Goal: Information Seeking & Learning: Learn about a topic

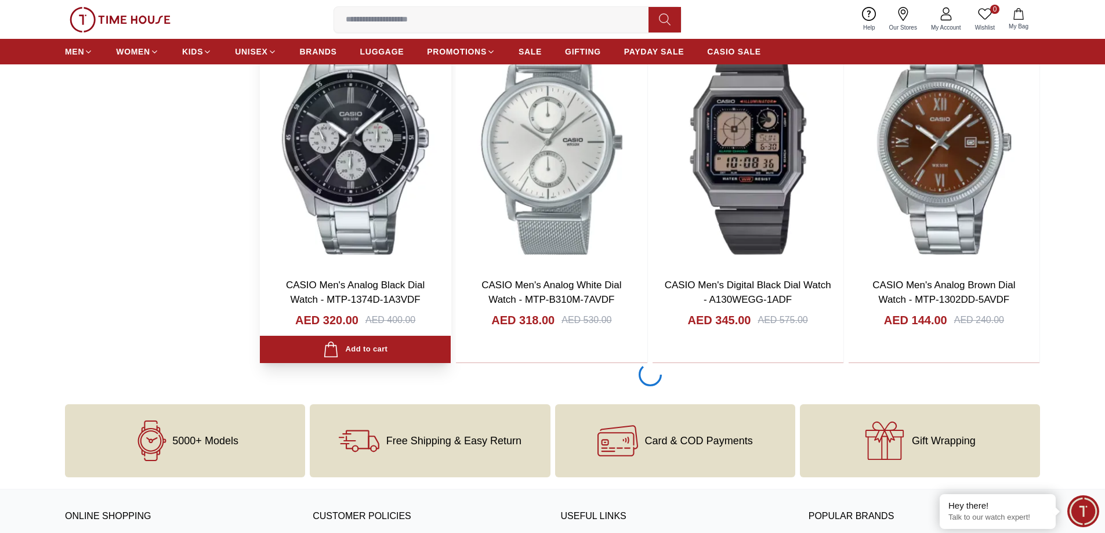
scroll to position [2031, 0]
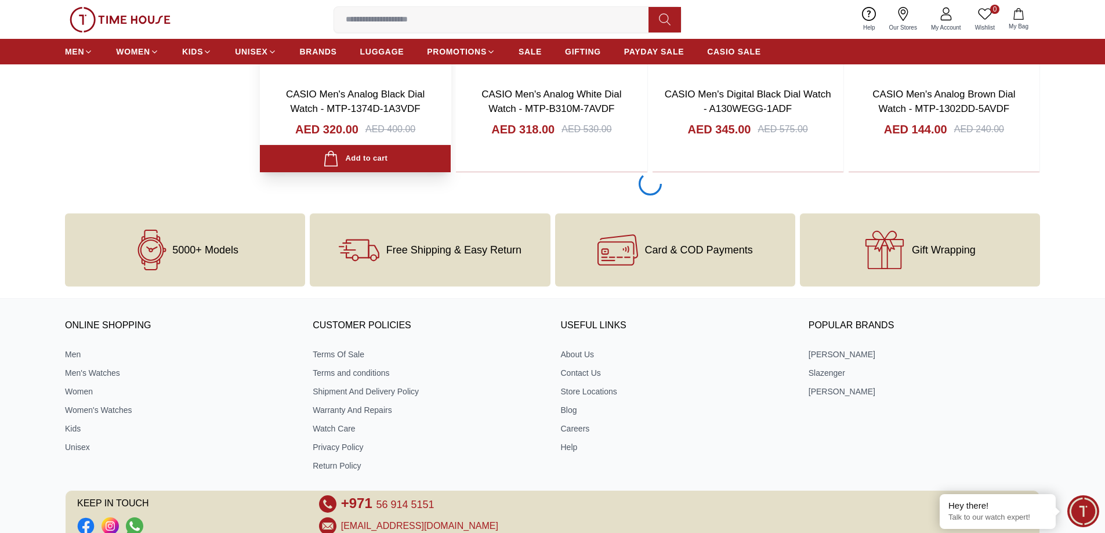
scroll to position [2068, 0]
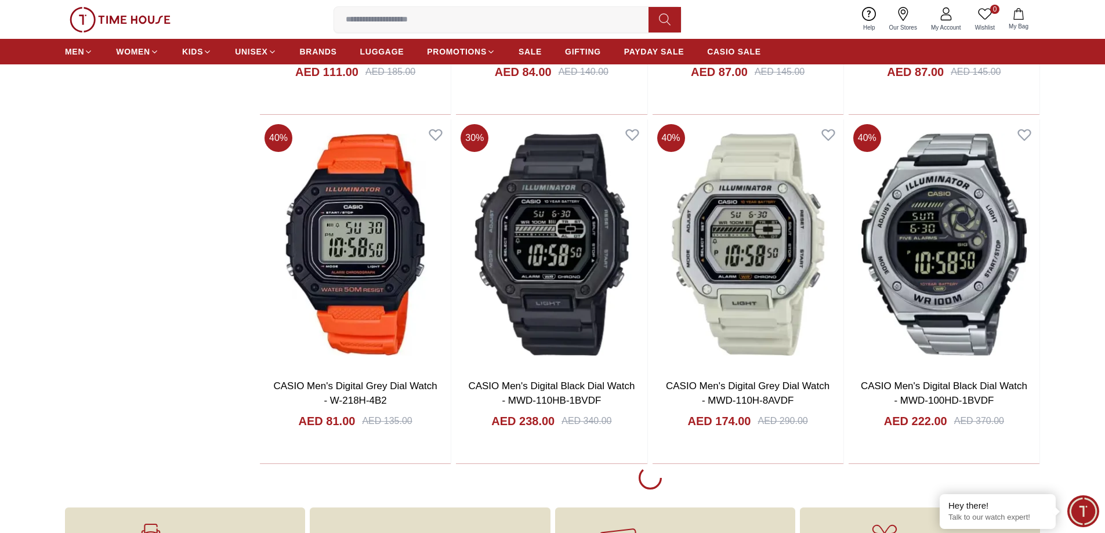
scroll to position [5492, 0]
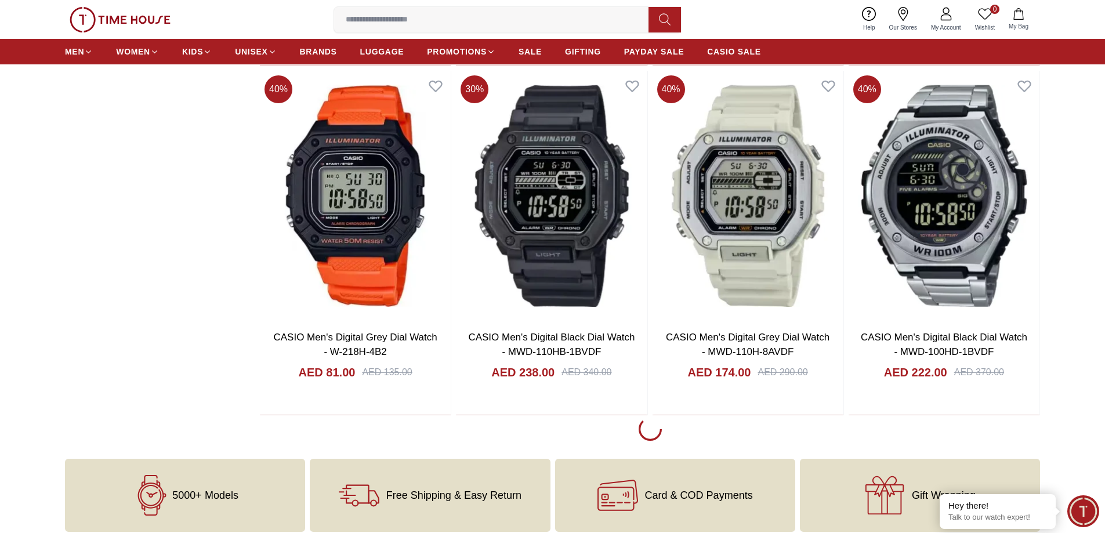
scroll to position [5782, 0]
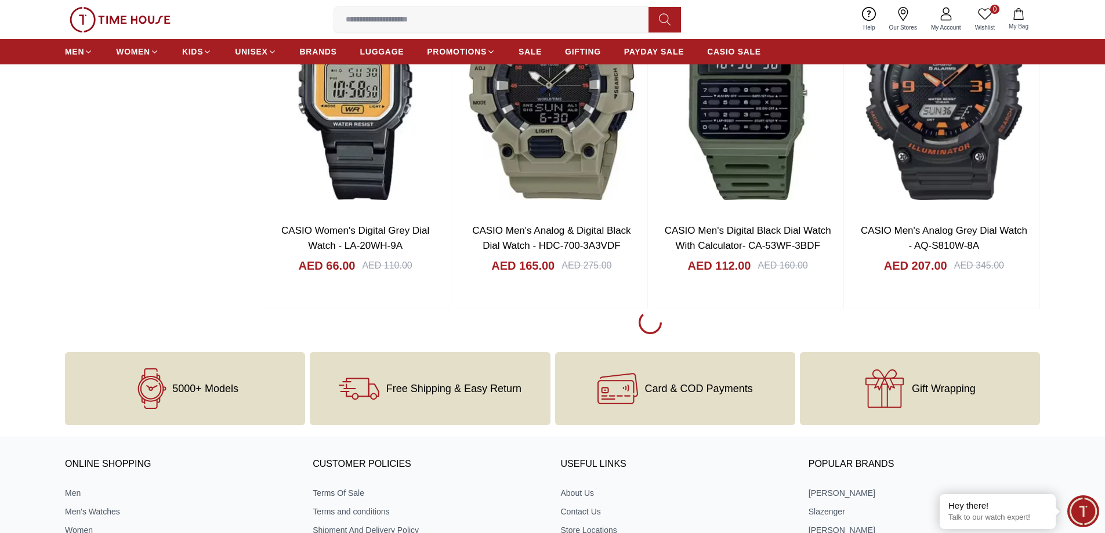
scroll to position [10829, 0]
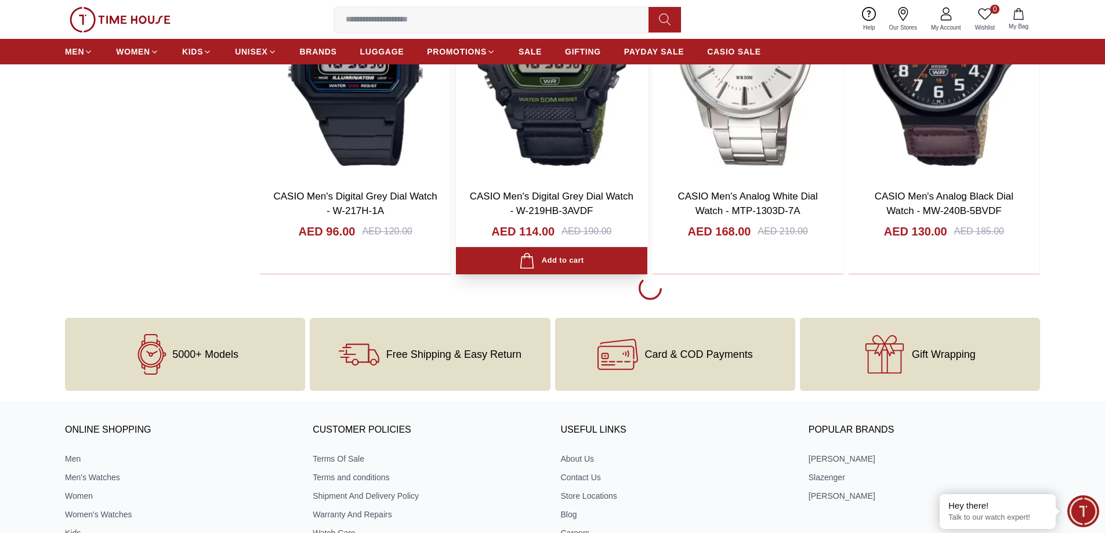
scroll to position [12628, 0]
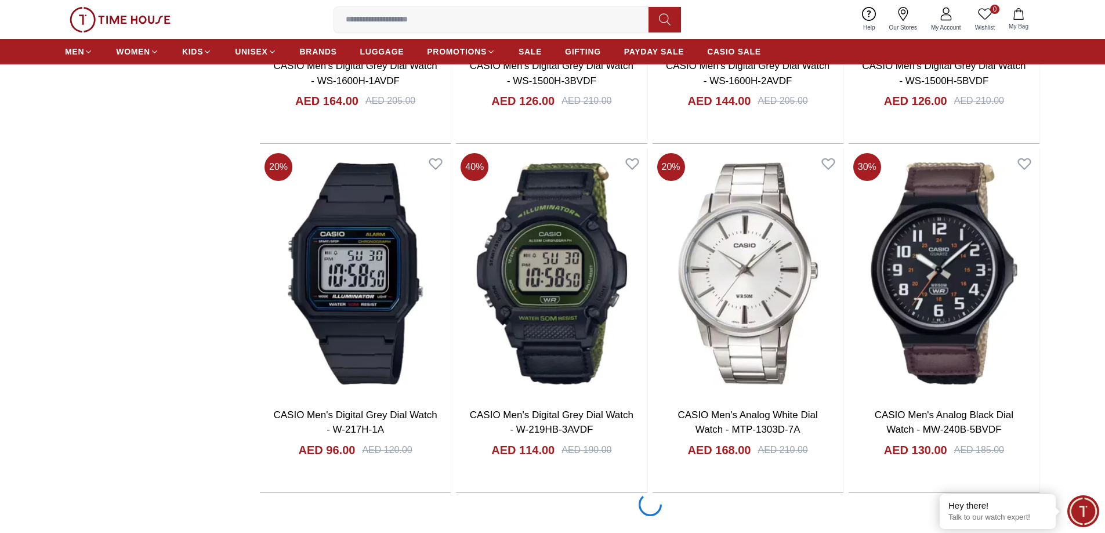
scroll to position [12396, 0]
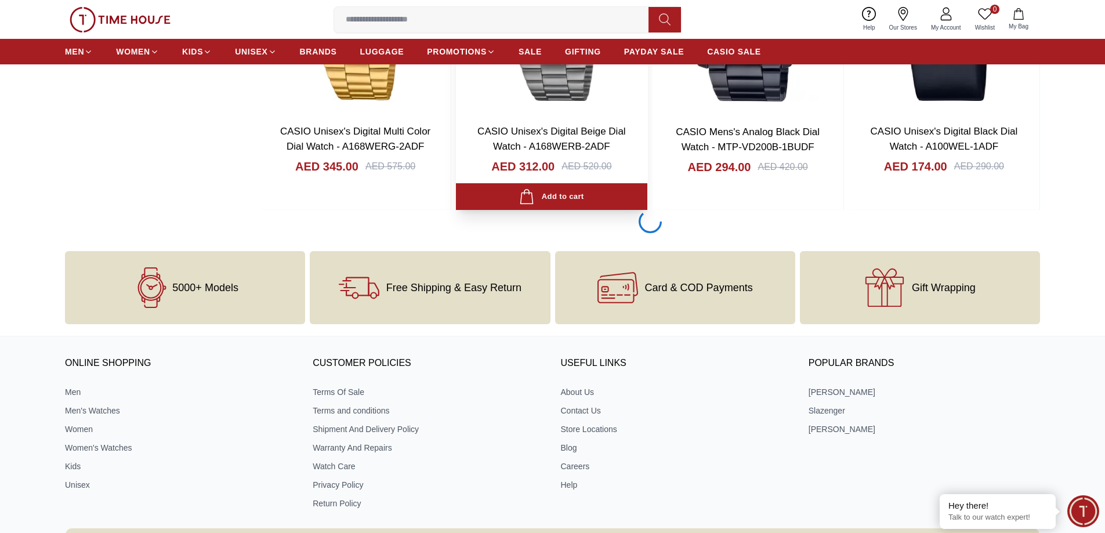
scroll to position [17966, 0]
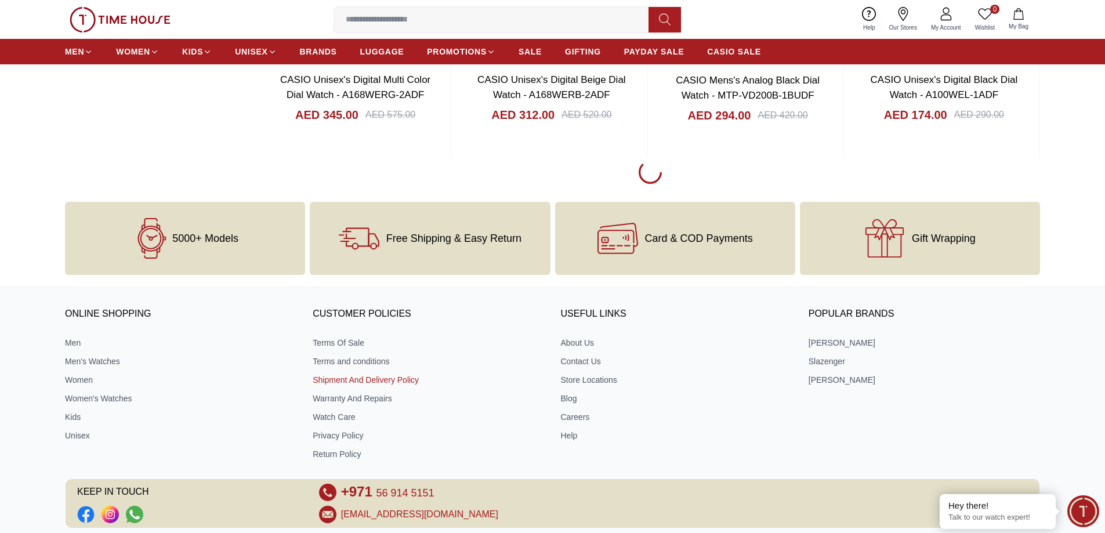
scroll to position [17850, 0]
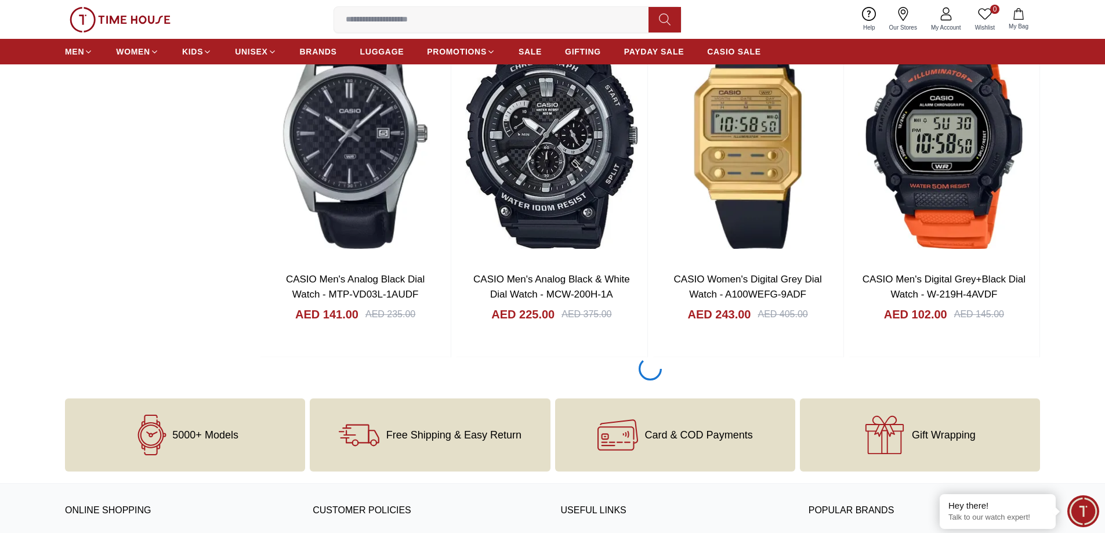
scroll to position [23187, 0]
